Goal: Register for event/course

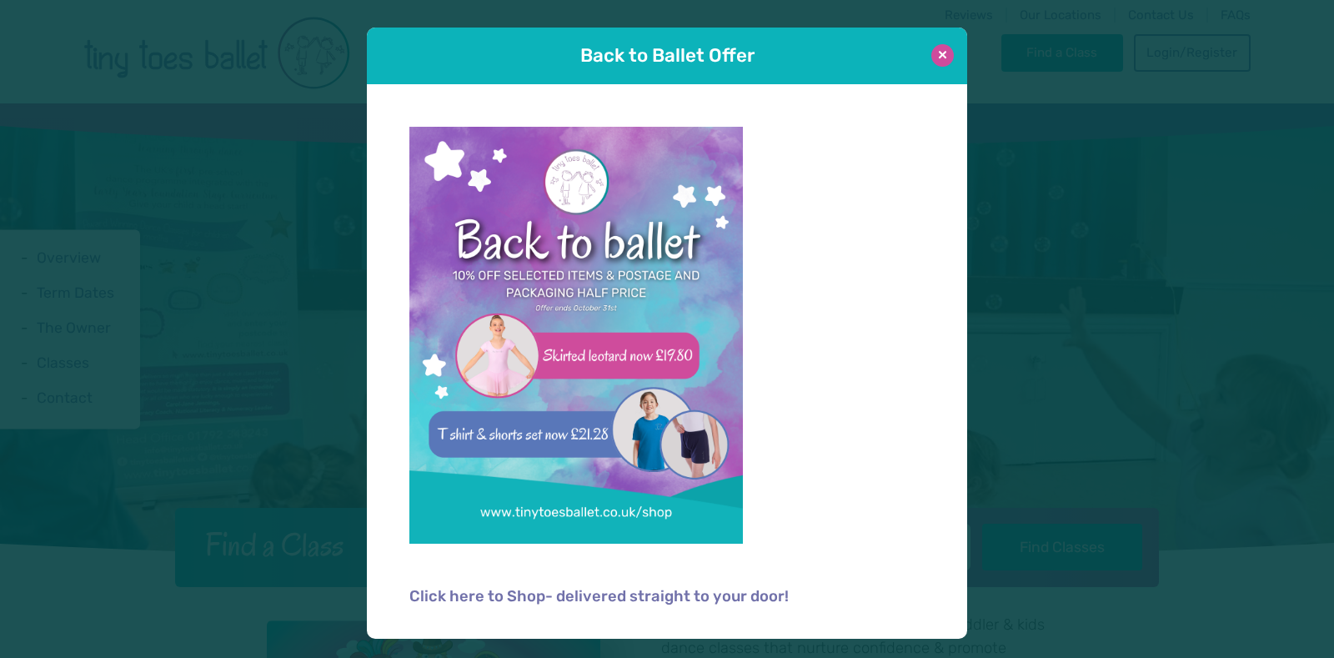
click at [943, 54] on button at bounding box center [942, 55] width 23 height 23
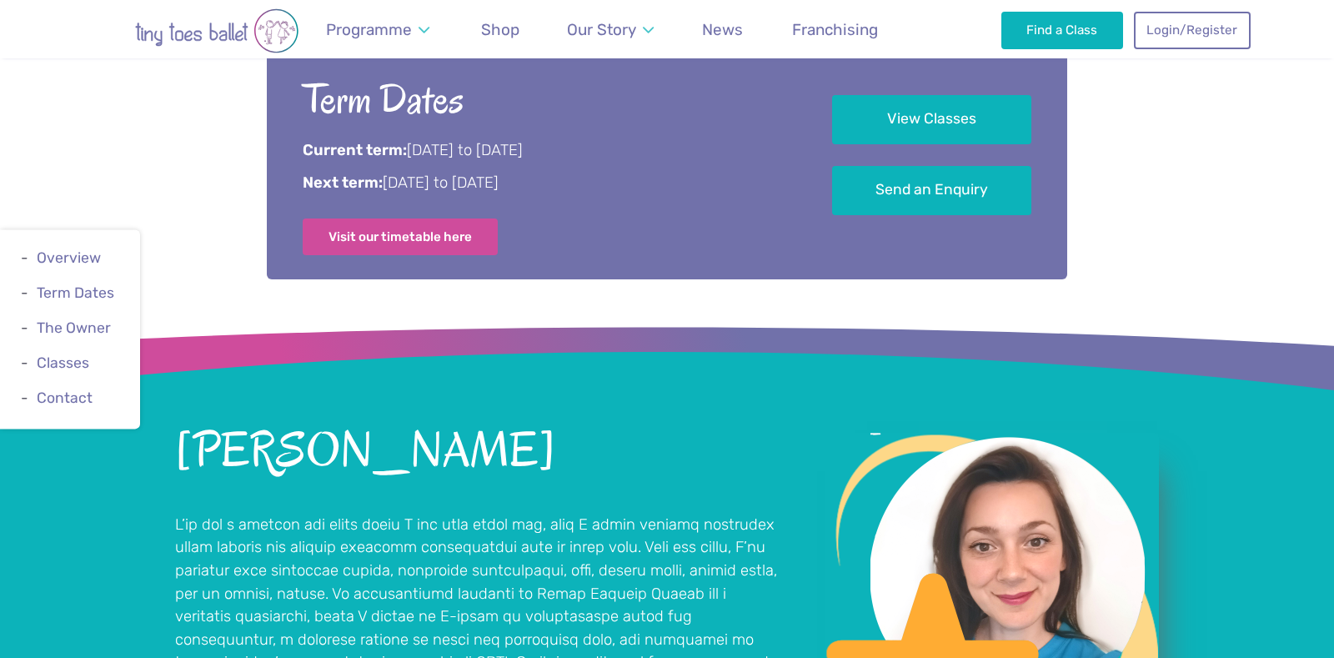
scroll to position [939, 0]
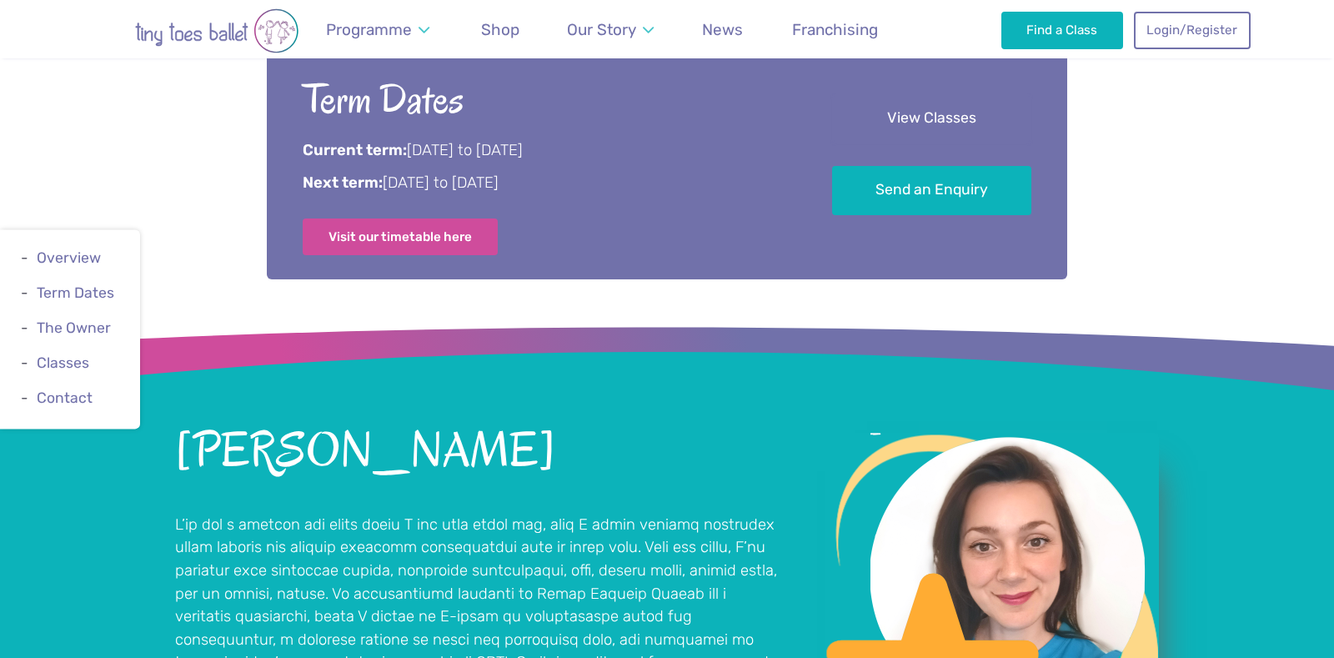
click at [930, 109] on link "View Classes" at bounding box center [931, 118] width 199 height 49
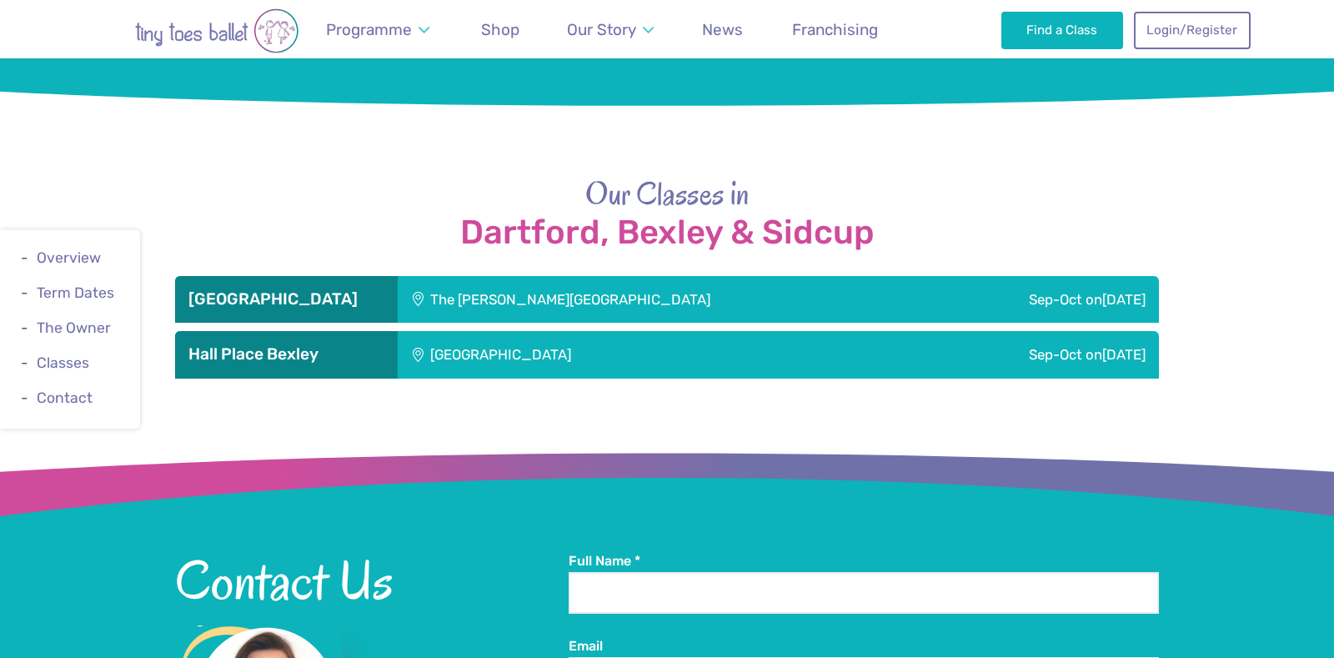
scroll to position [1732, 0]
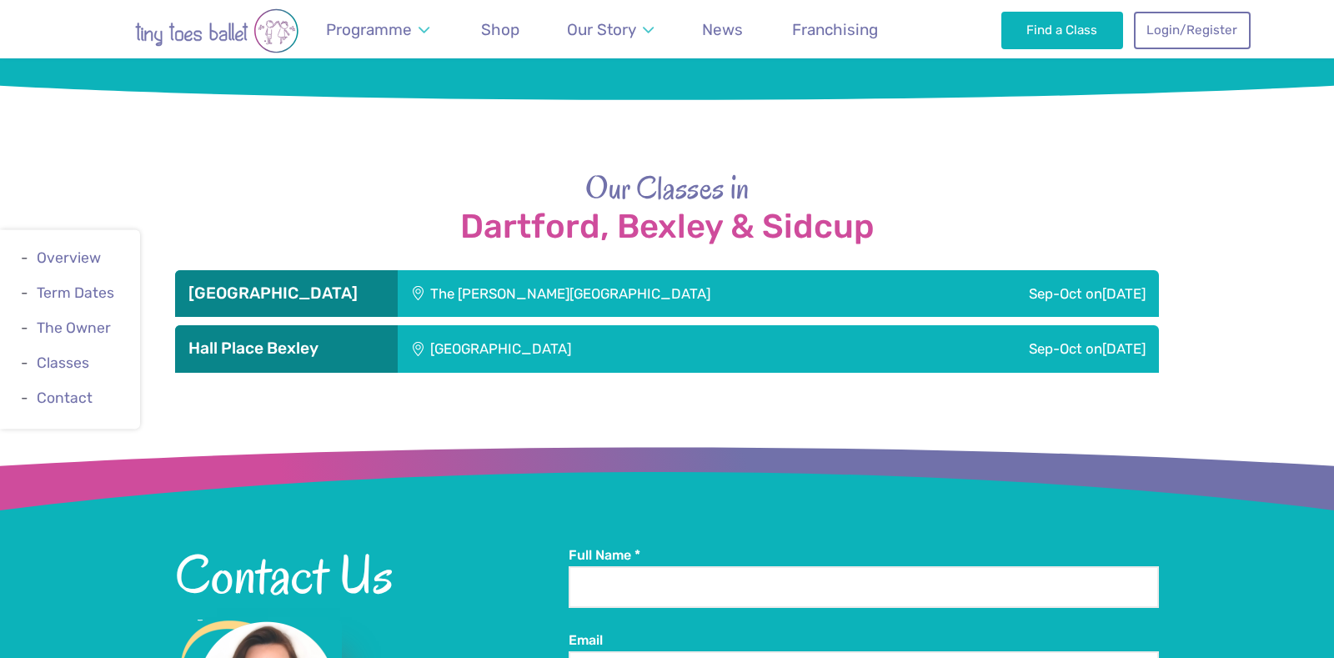
click at [464, 270] on div "The [PERSON_NAME][GEOGRAPHIC_DATA]" at bounding box center [662, 293] width 529 height 47
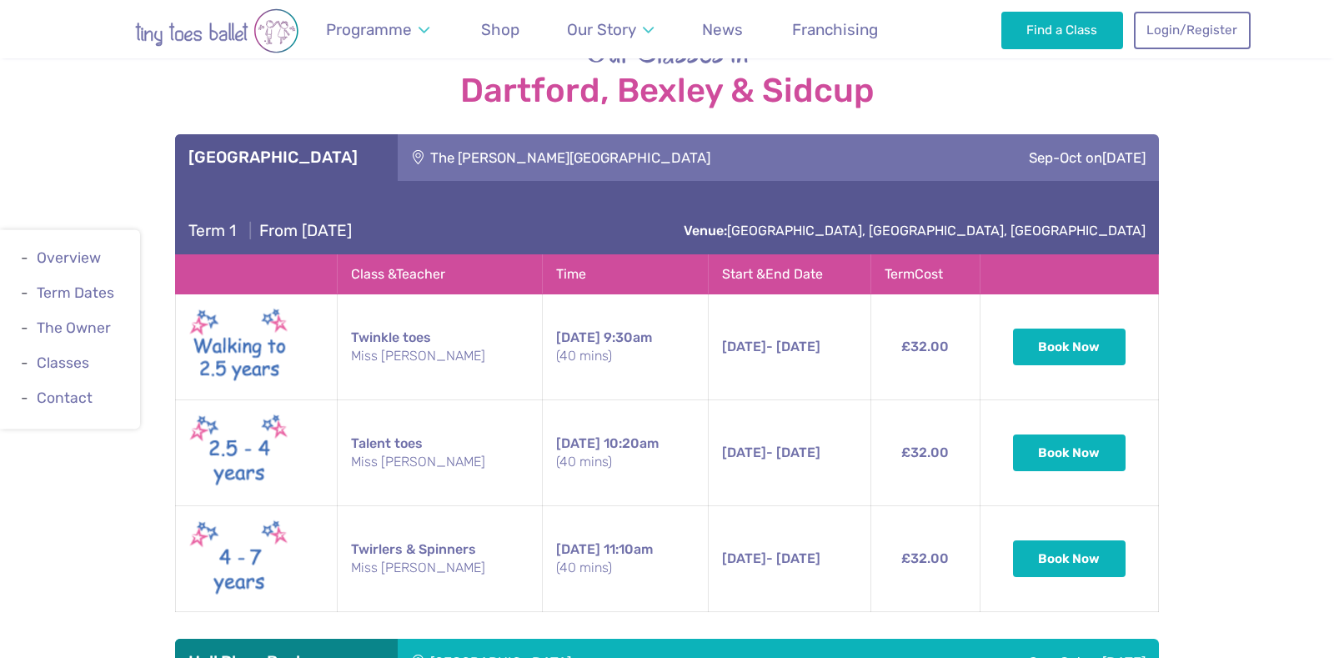
scroll to position [1864, 0]
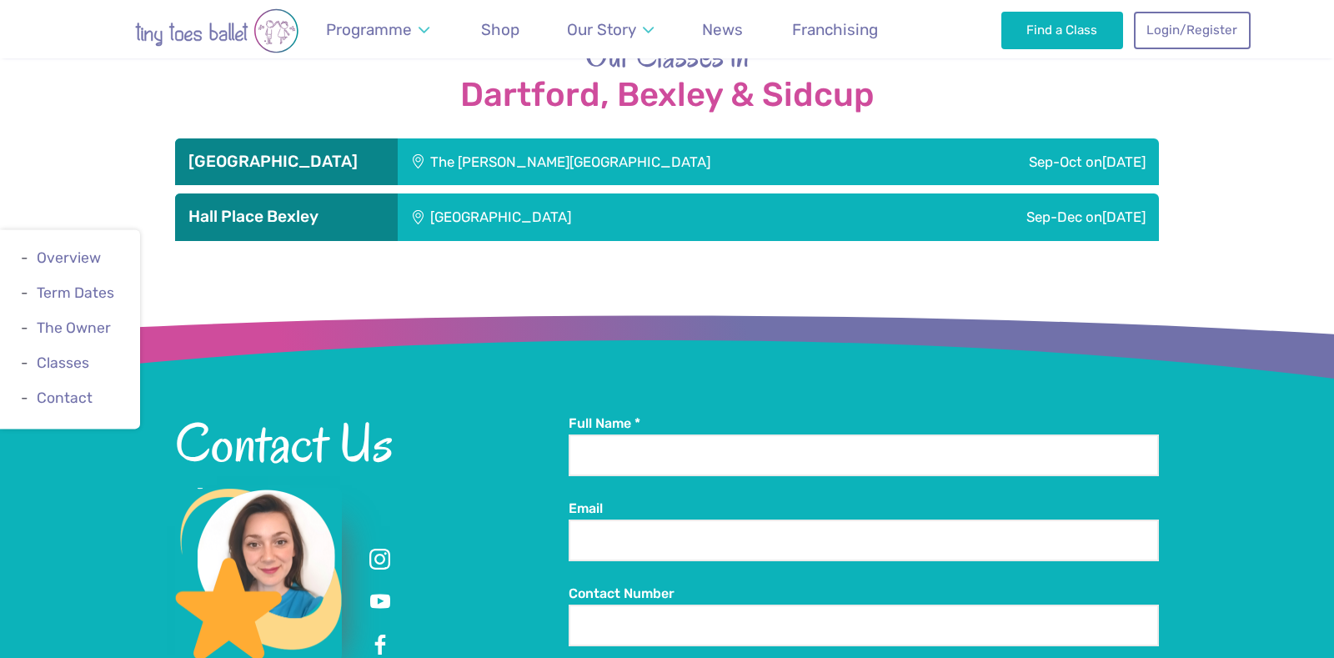
scroll to position [1864, 0]
click at [930, 143] on div "Sep-Oct [DATE]" at bounding box center [1042, 161] width 233 height 47
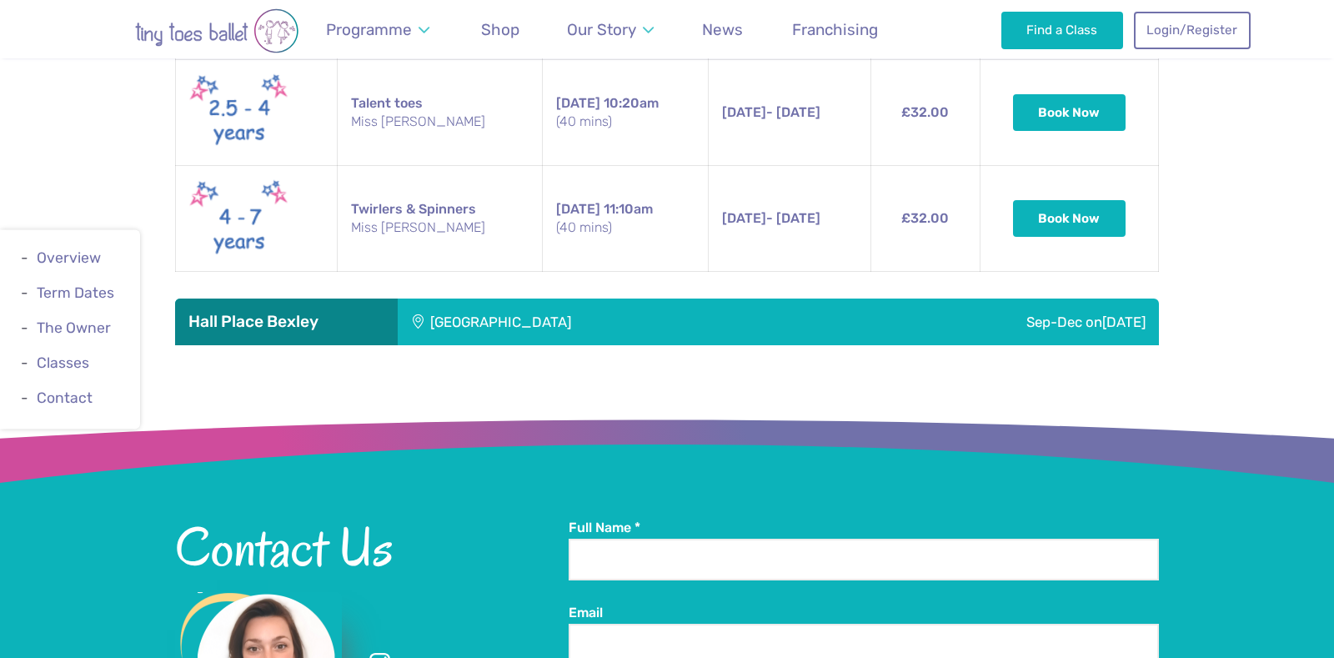
scroll to position [2205, 0]
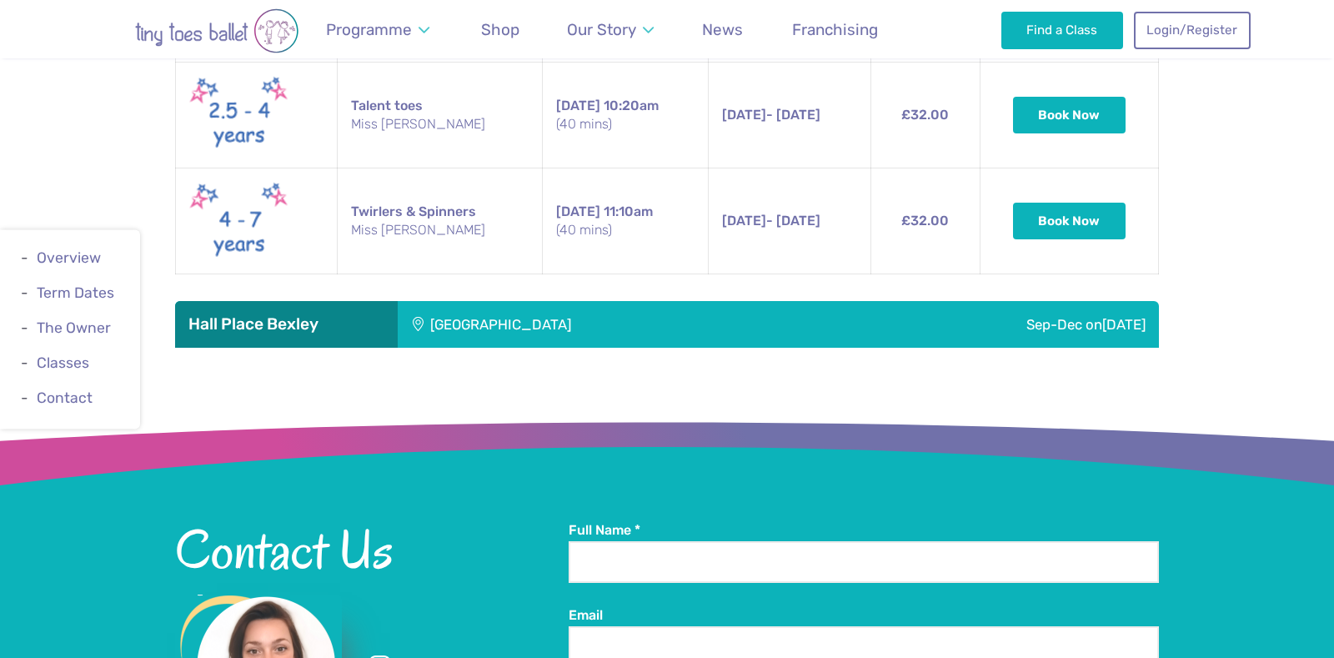
click at [597, 308] on div "[GEOGRAPHIC_DATA]" at bounding box center [611, 324] width 427 height 47
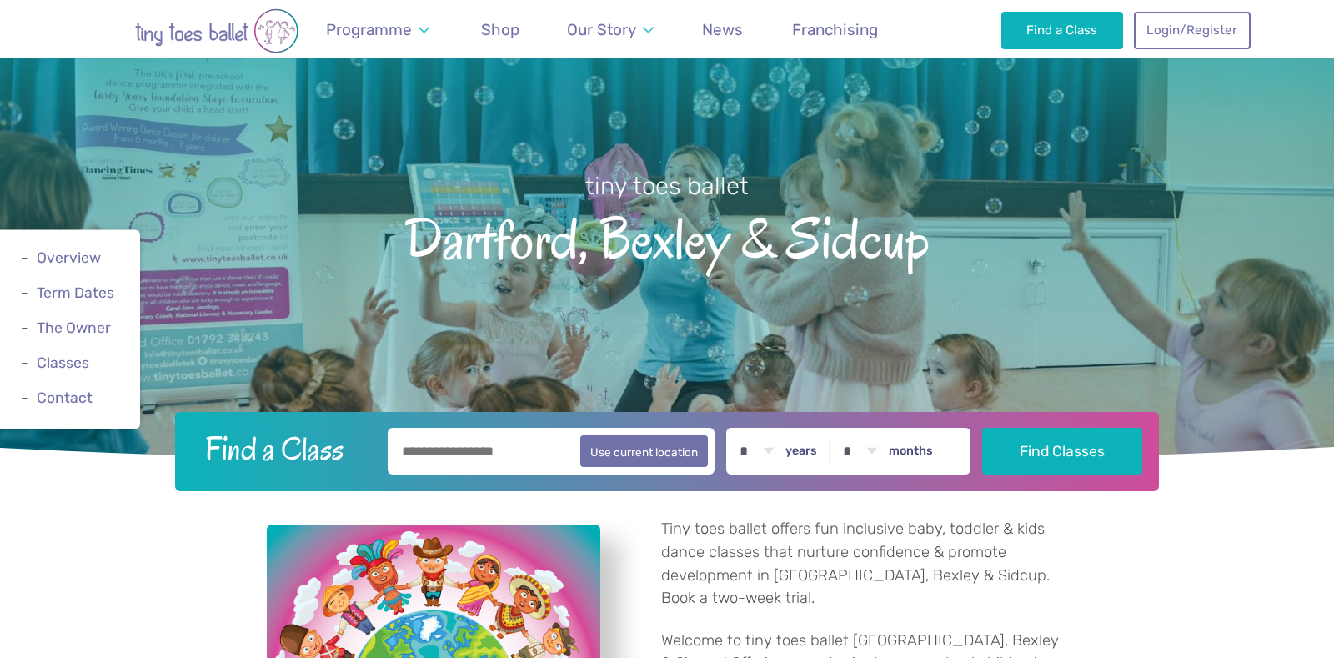
scroll to position [93, 0]
